Goal: Check status

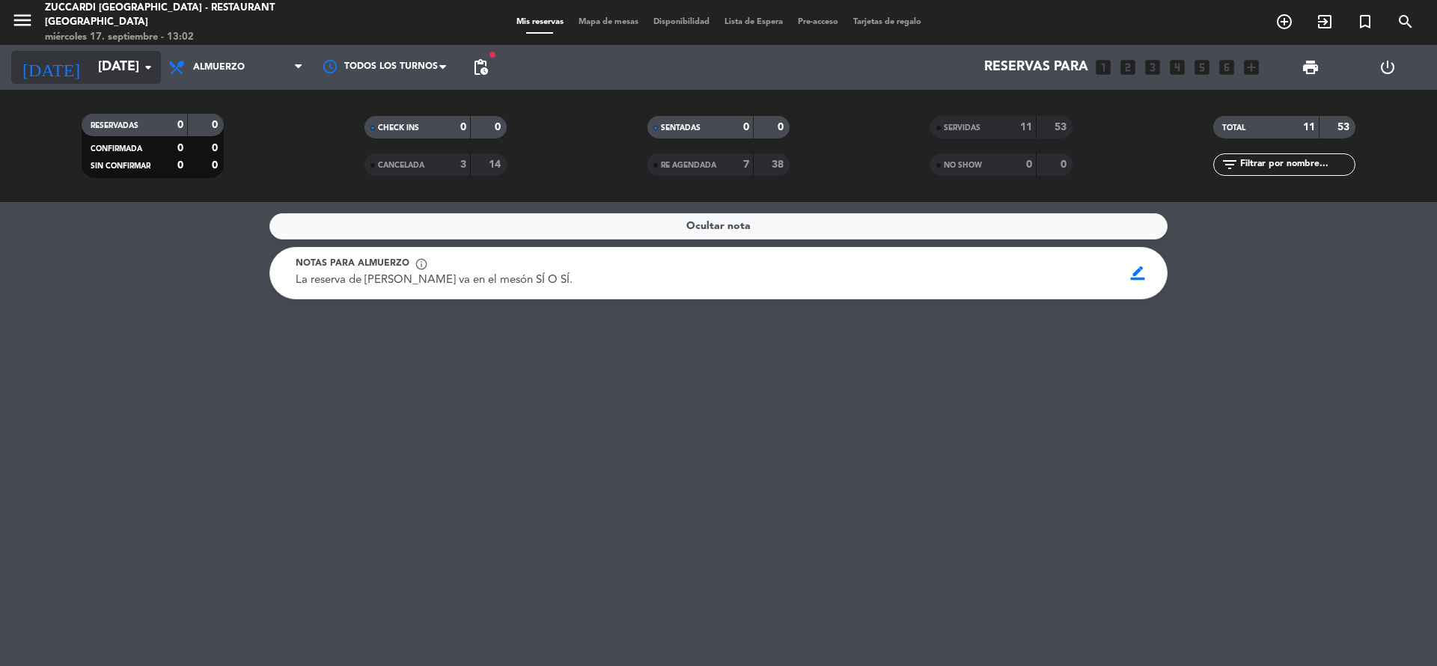
click at [140, 62] on icon "arrow_drop_down" at bounding box center [148, 67] width 18 height 18
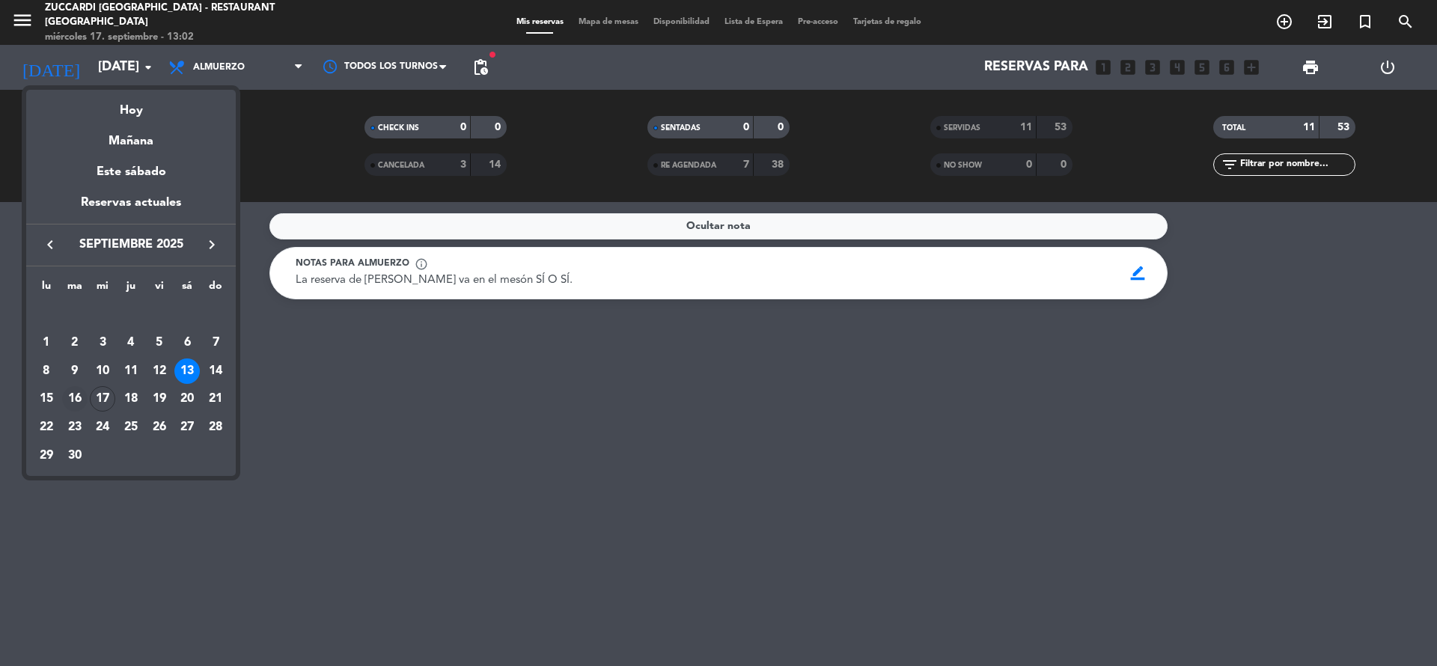
click at [78, 403] on div "16" at bounding box center [74, 398] width 25 height 25
type input "[DATE]"
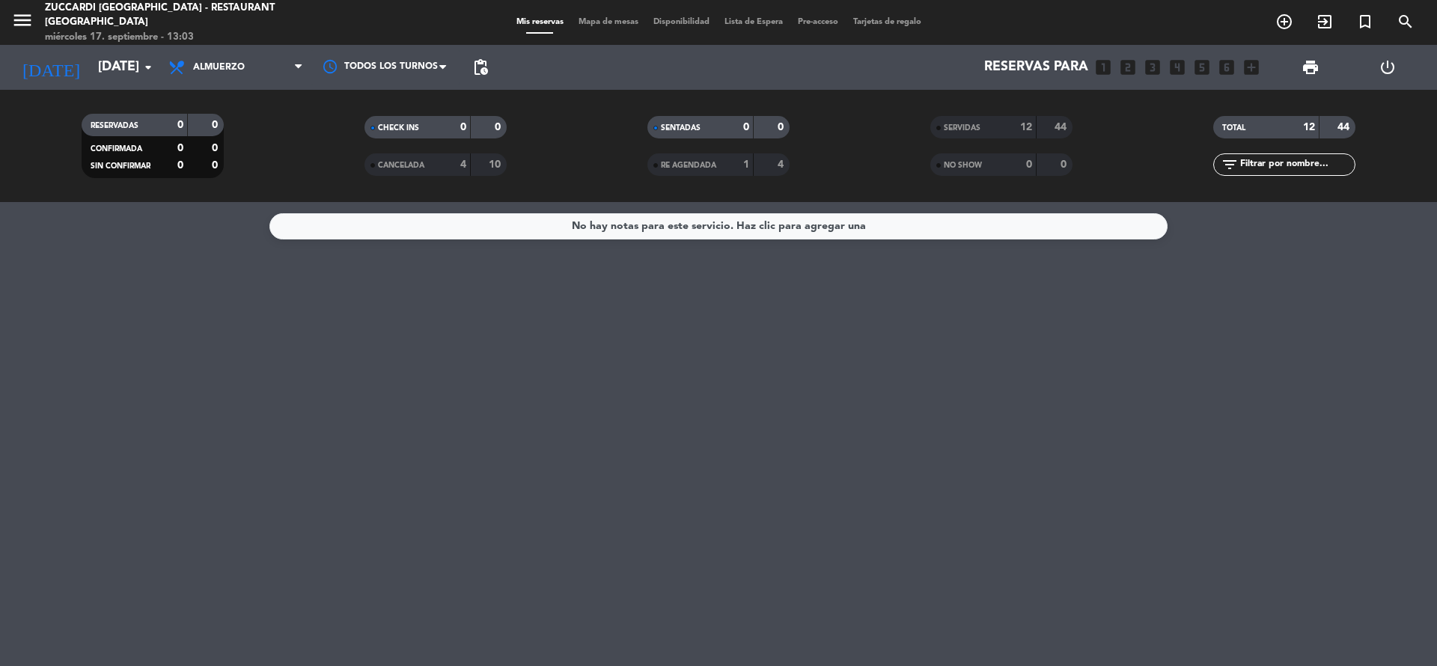
click at [961, 117] on div "SERVIDAS 12 44" at bounding box center [1001, 127] width 142 height 22
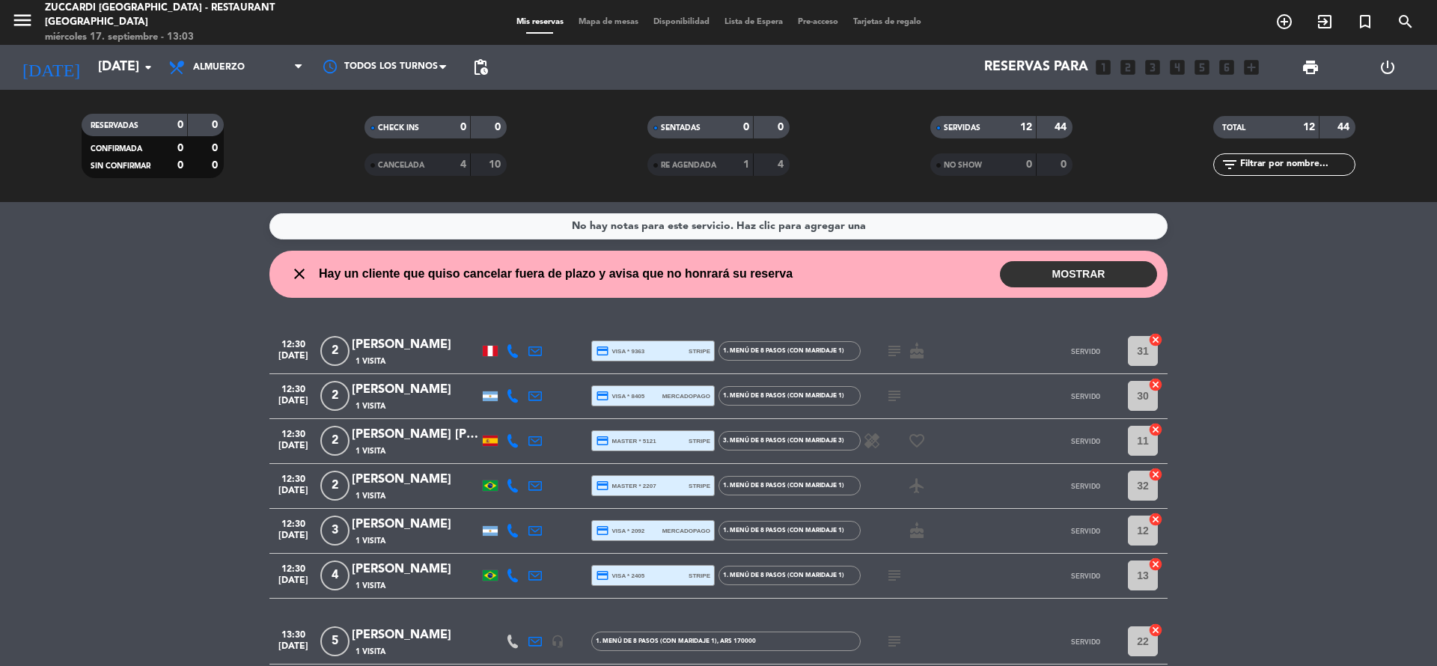
scroll to position [112, 0]
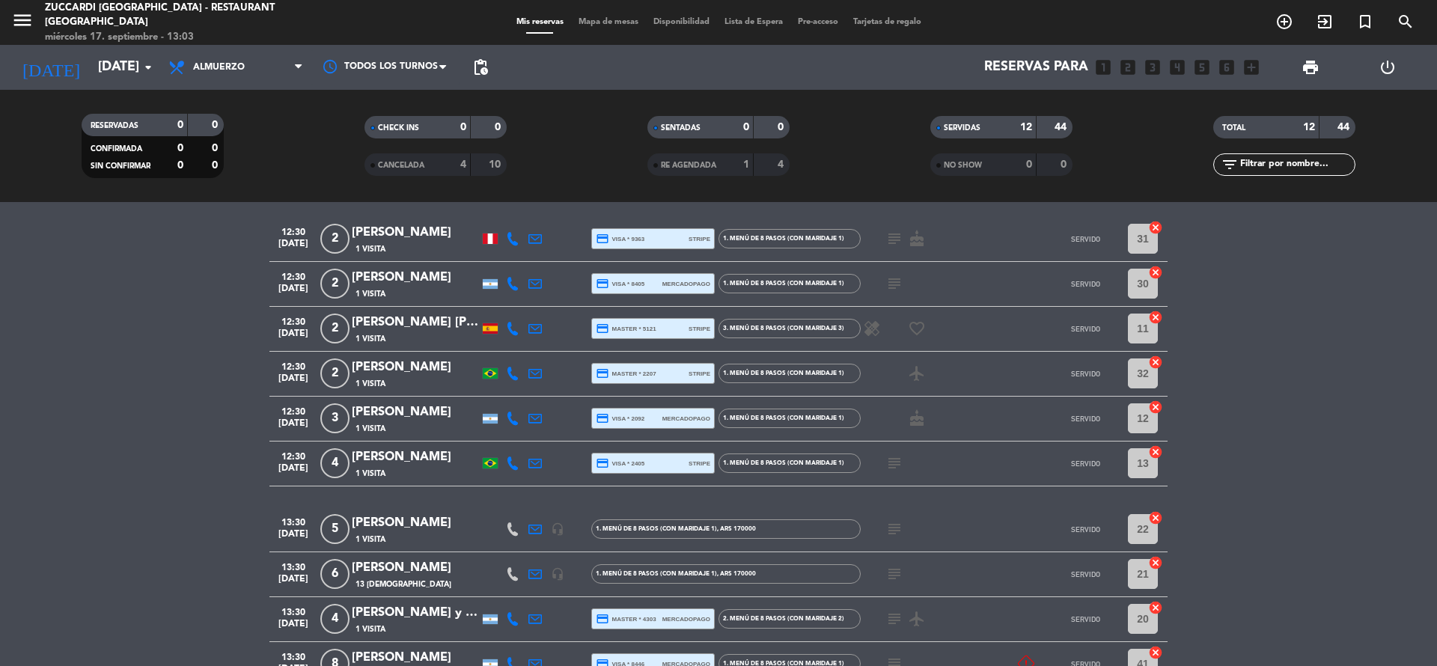
click at [387, 521] on div "[PERSON_NAME]" at bounding box center [415, 522] width 127 height 19
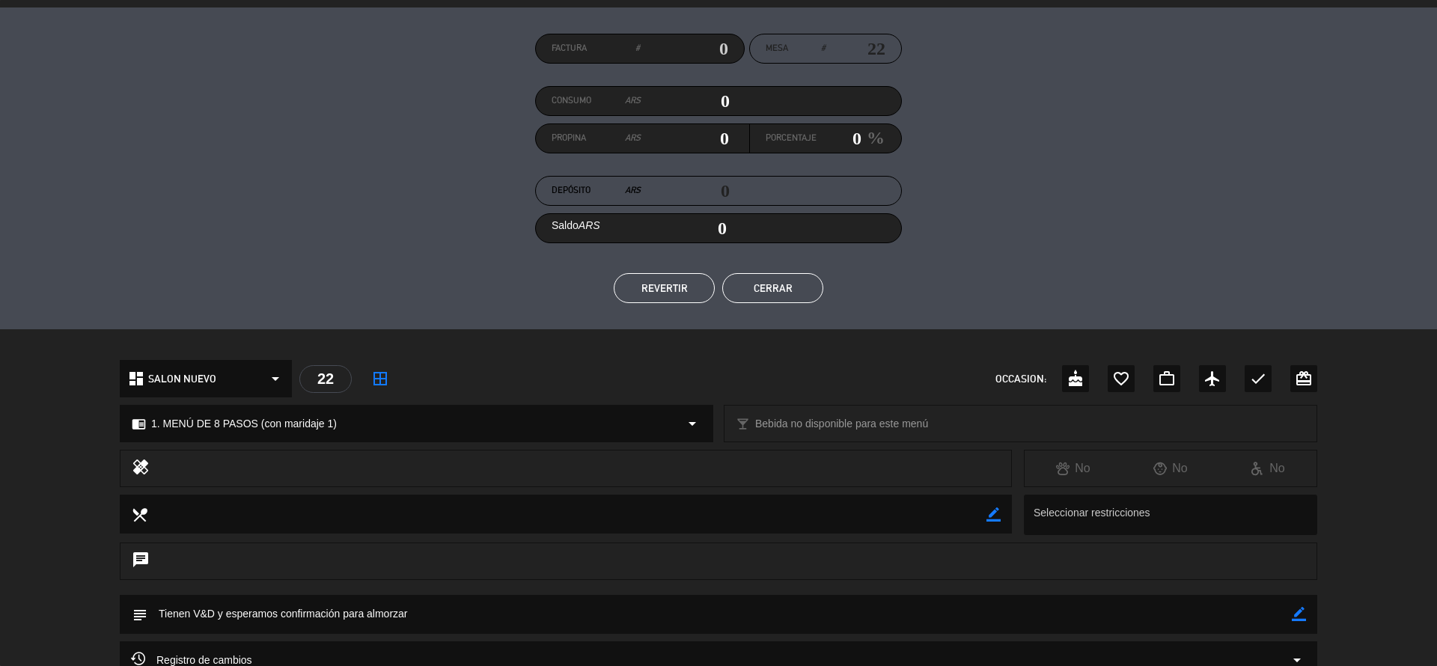
scroll to position [0, 0]
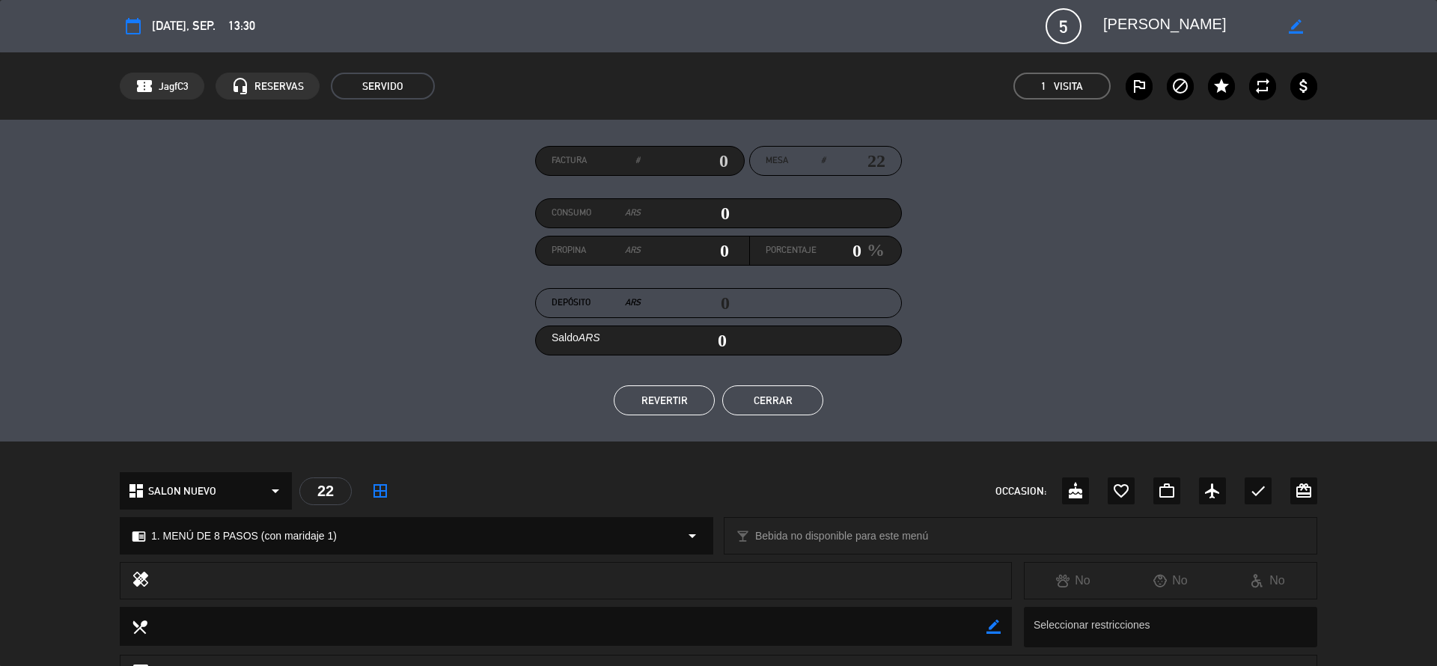
click at [786, 397] on button "Cerrar" at bounding box center [772, 400] width 101 height 30
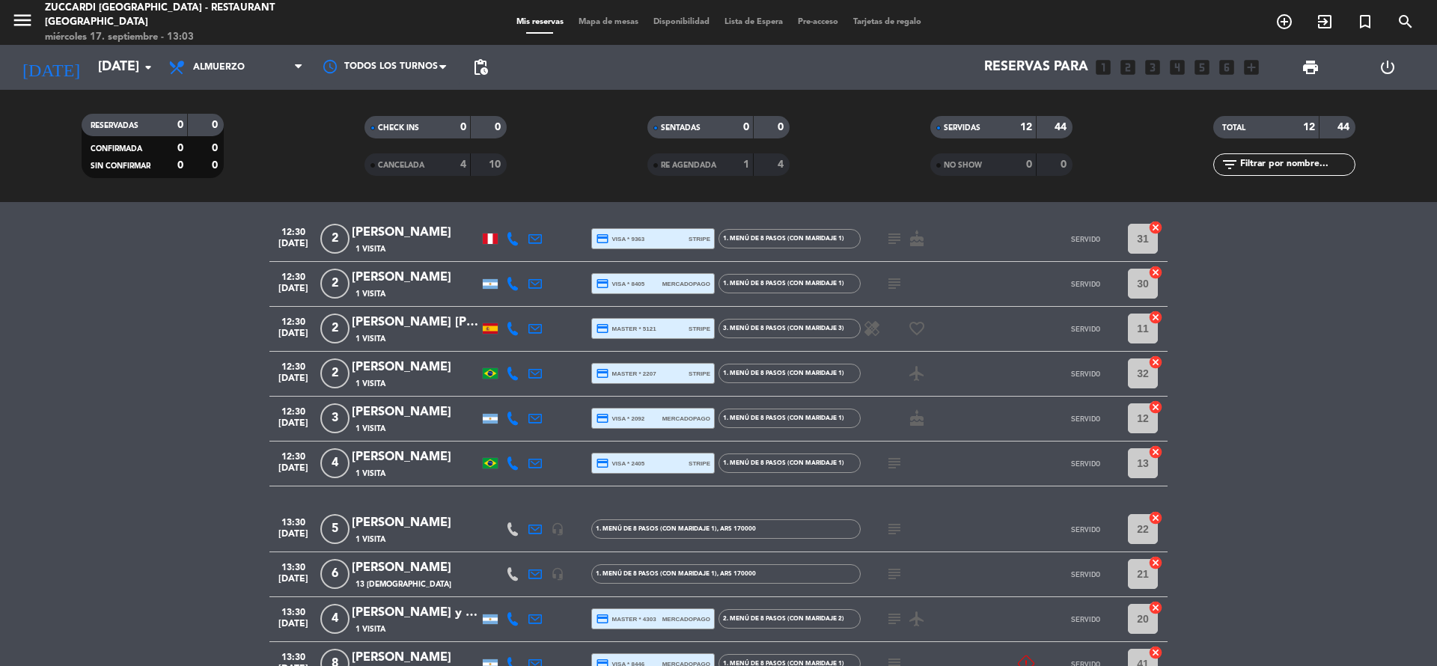
click at [383, 614] on div "[PERSON_NAME] y [PERSON_NAME]" at bounding box center [415, 612] width 127 height 19
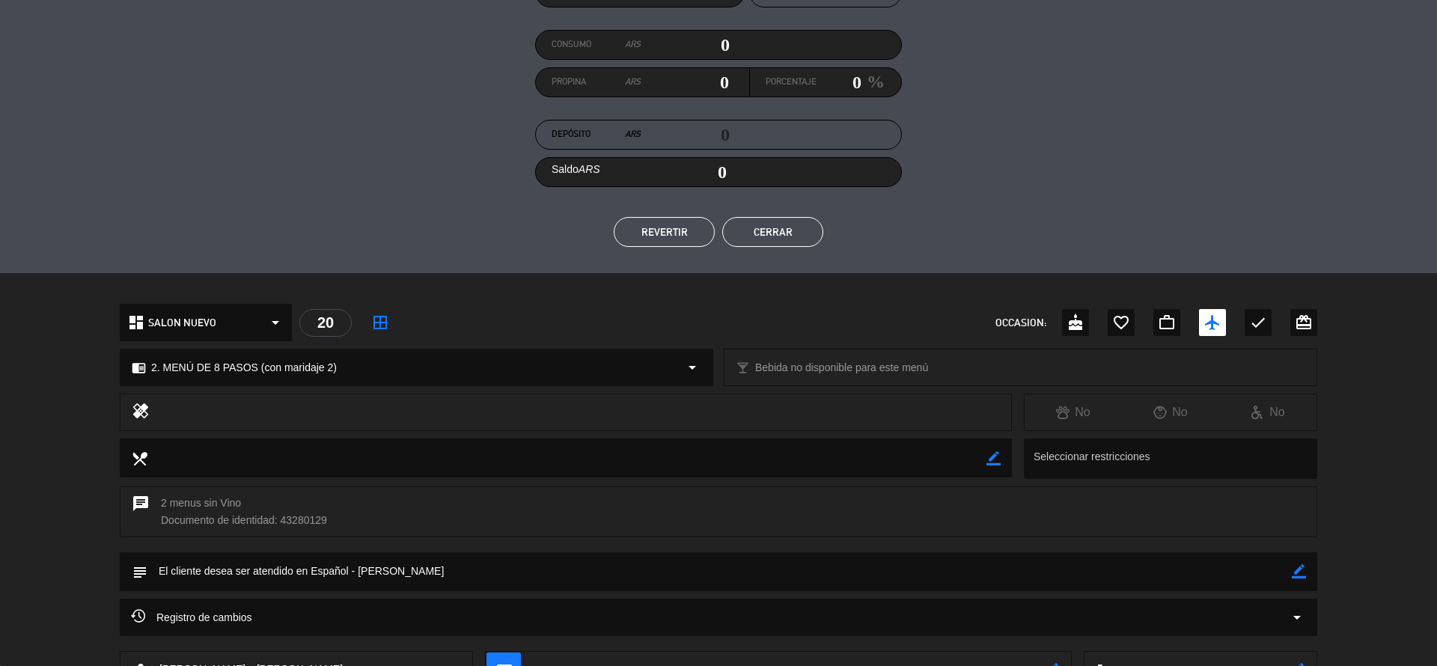
scroll to position [224, 0]
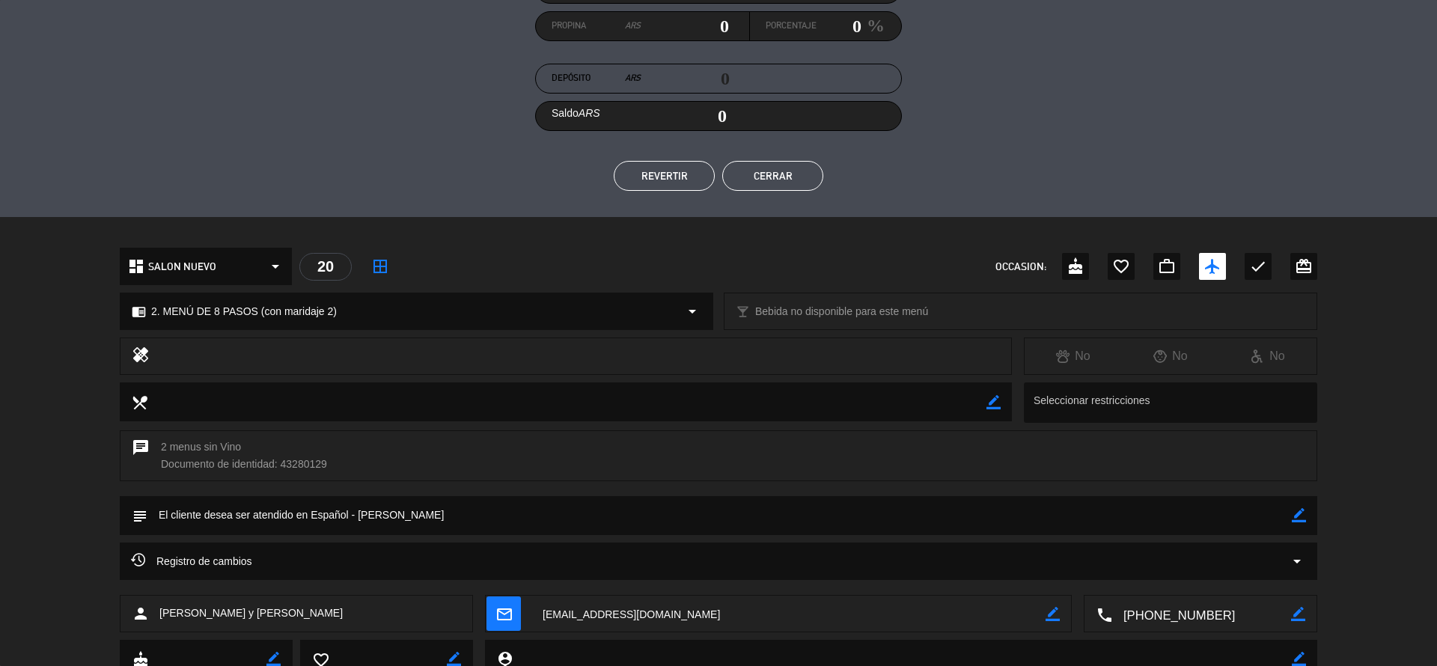
click at [759, 172] on button "Cerrar" at bounding box center [772, 176] width 101 height 30
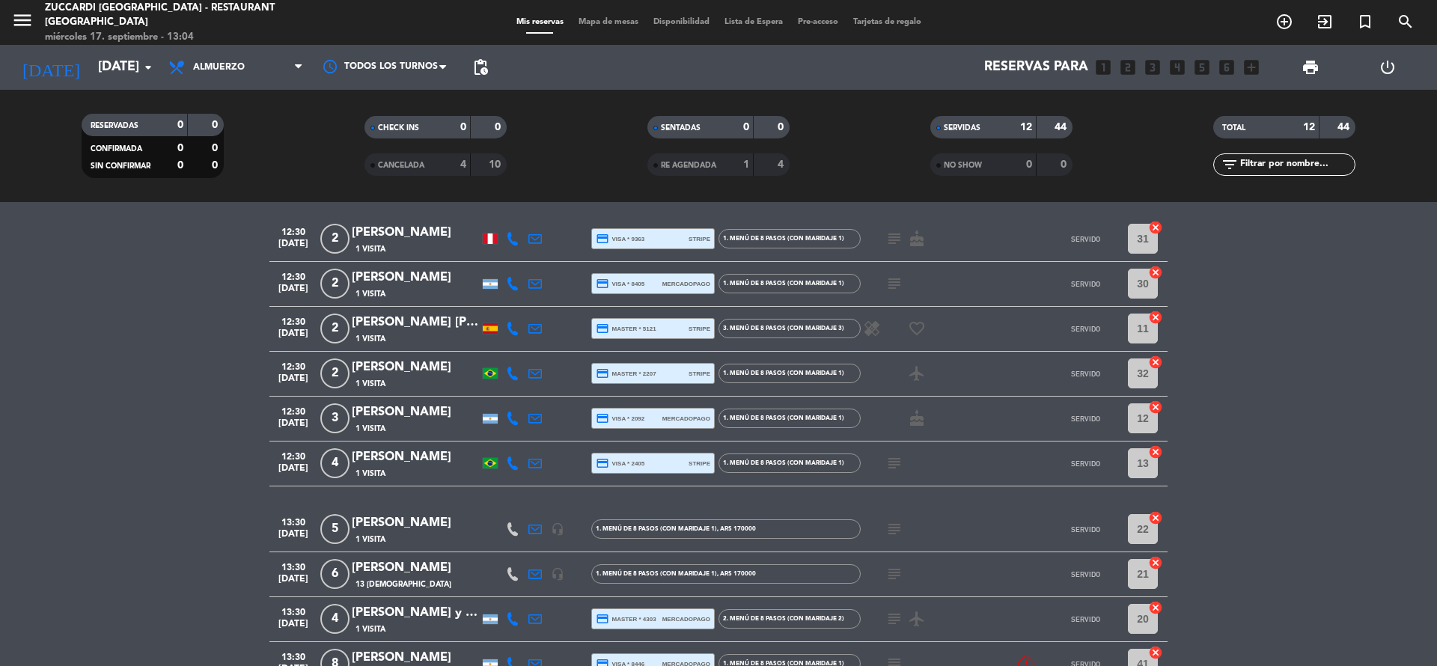
click at [389, 278] on div "[PERSON_NAME]" at bounding box center [415, 277] width 127 height 19
